Goal: Task Accomplishment & Management: Use online tool/utility

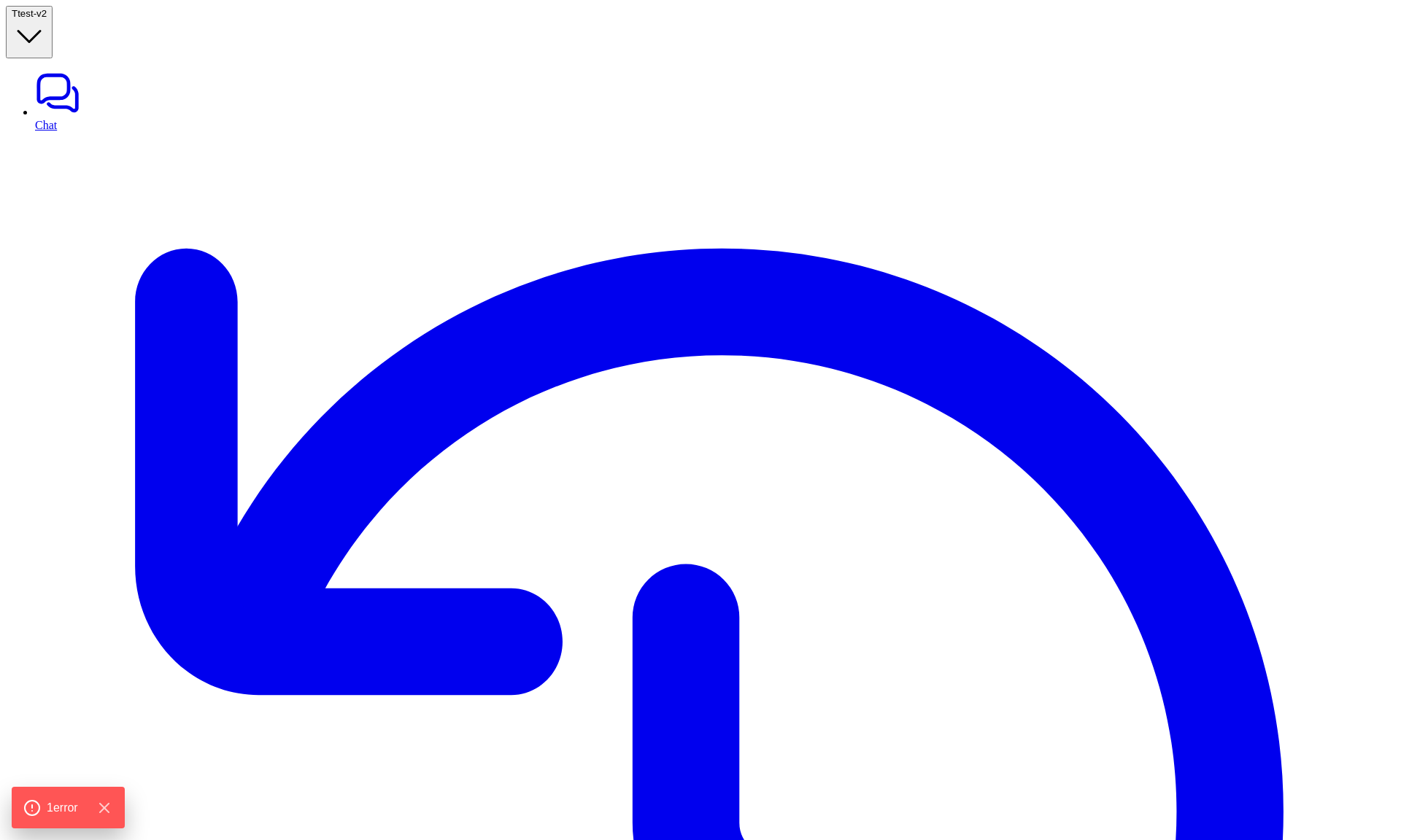
type textarea "**********"
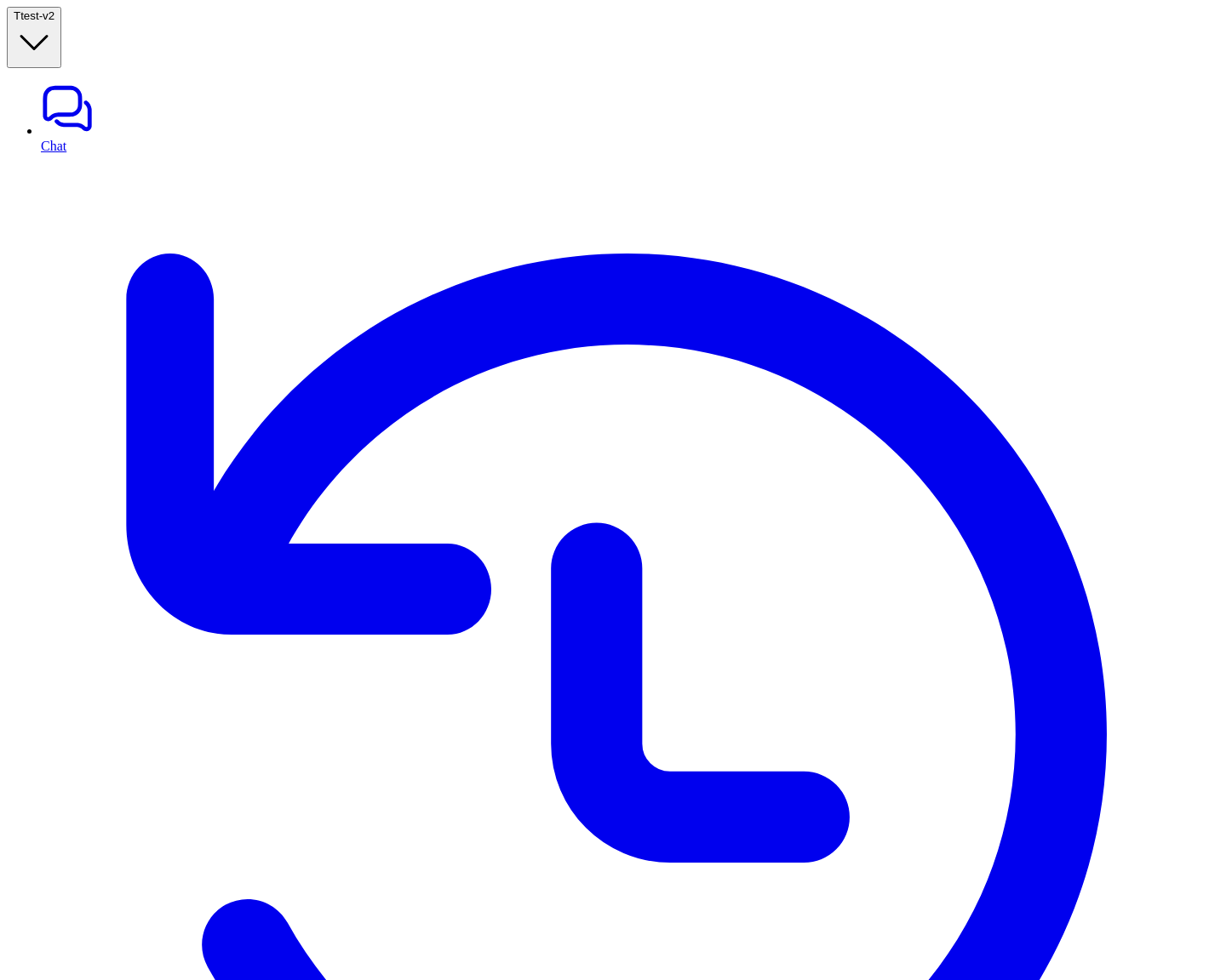
drag, startPoint x: 914, startPoint y: 250, endPoint x: 1013, endPoint y: 250, distance: 99.0
